Goal: Navigation & Orientation: Find specific page/section

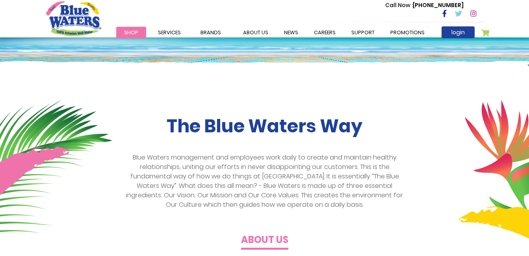
scroll to position [197, 0]
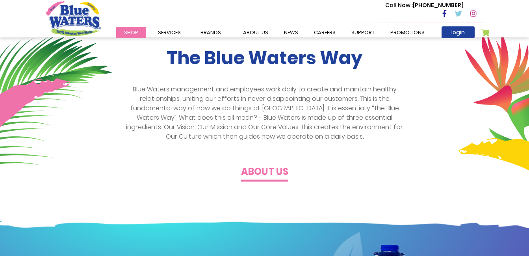
click at [254, 175] on h4 "About us" at bounding box center [264, 171] width 47 height 11
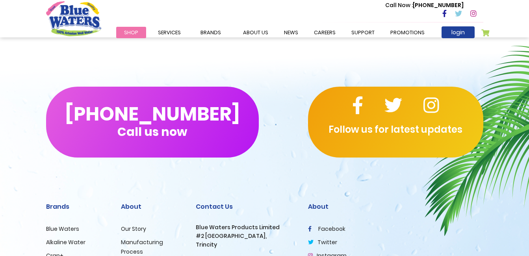
scroll to position [1847, 0]
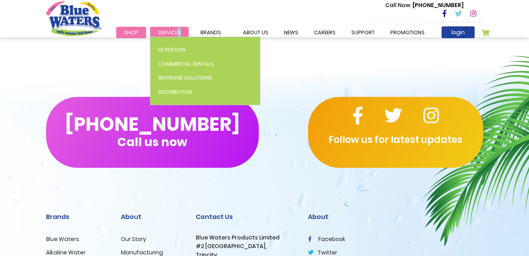
click at [176, 37] on li "Services Filtration Commercial Rentals Beverage Solutions Distribution" at bounding box center [169, 32] width 39 height 9
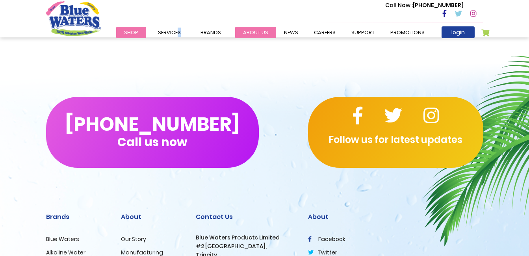
click at [265, 35] on link "about us" at bounding box center [255, 32] width 41 height 11
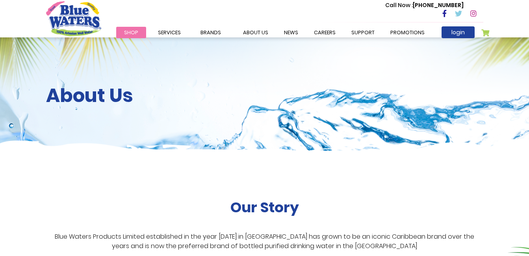
click at [289, 29] on link "News" at bounding box center [291, 32] width 30 height 11
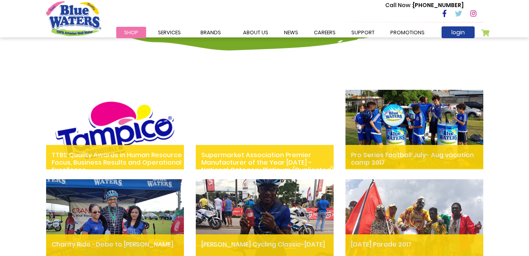
scroll to position [236, 0]
